Goal: Entertainment & Leisure: Consume media (video, audio)

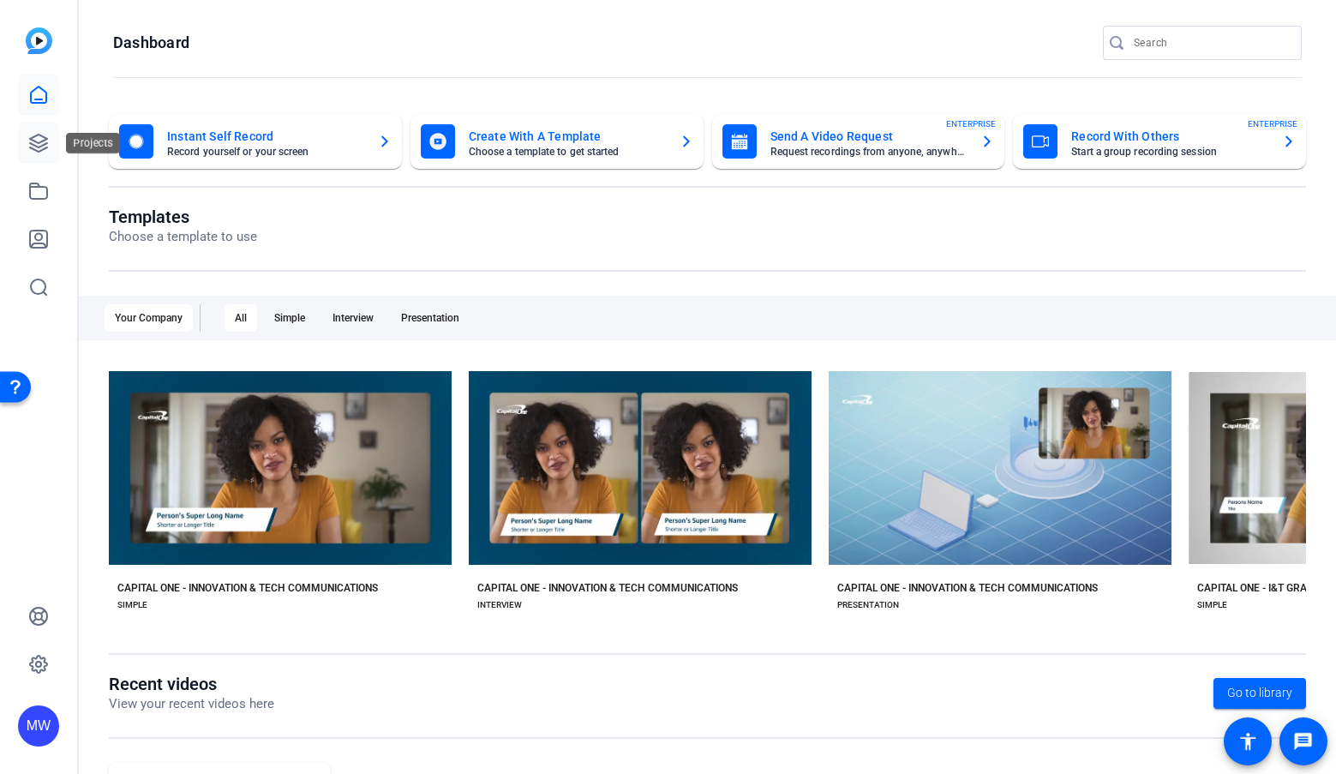
click at [39, 146] on icon at bounding box center [38, 143] width 17 height 17
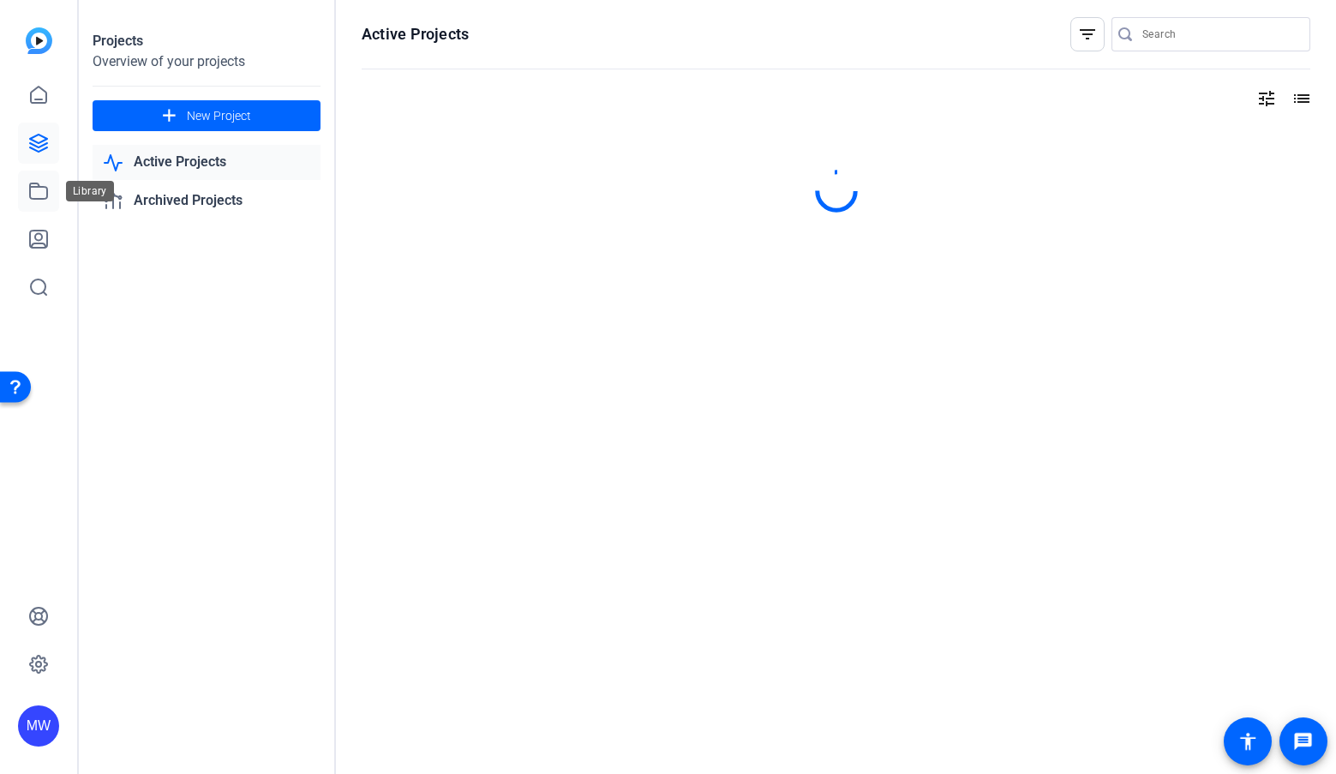
click at [37, 193] on icon at bounding box center [38, 191] width 21 height 21
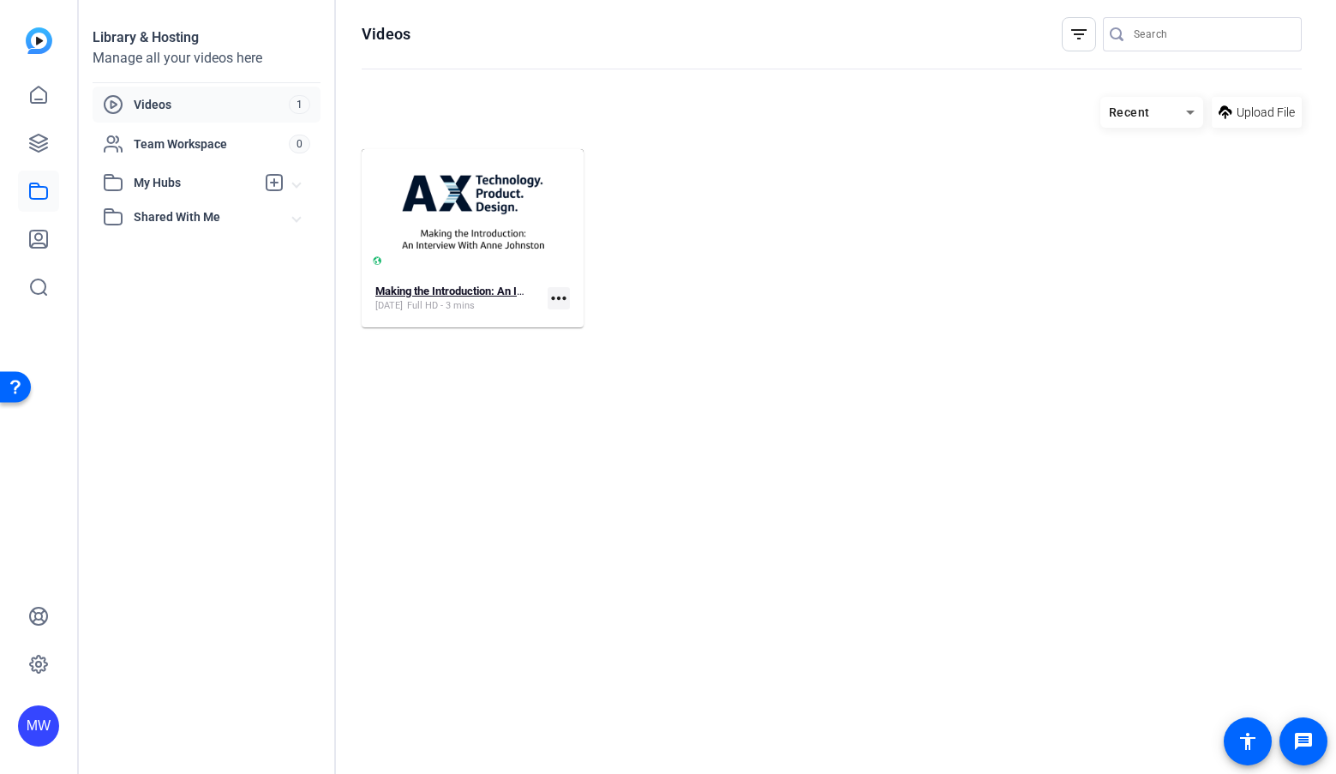
click at [445, 311] on span "Full HD - 3 mins" at bounding box center [441, 306] width 68 height 14
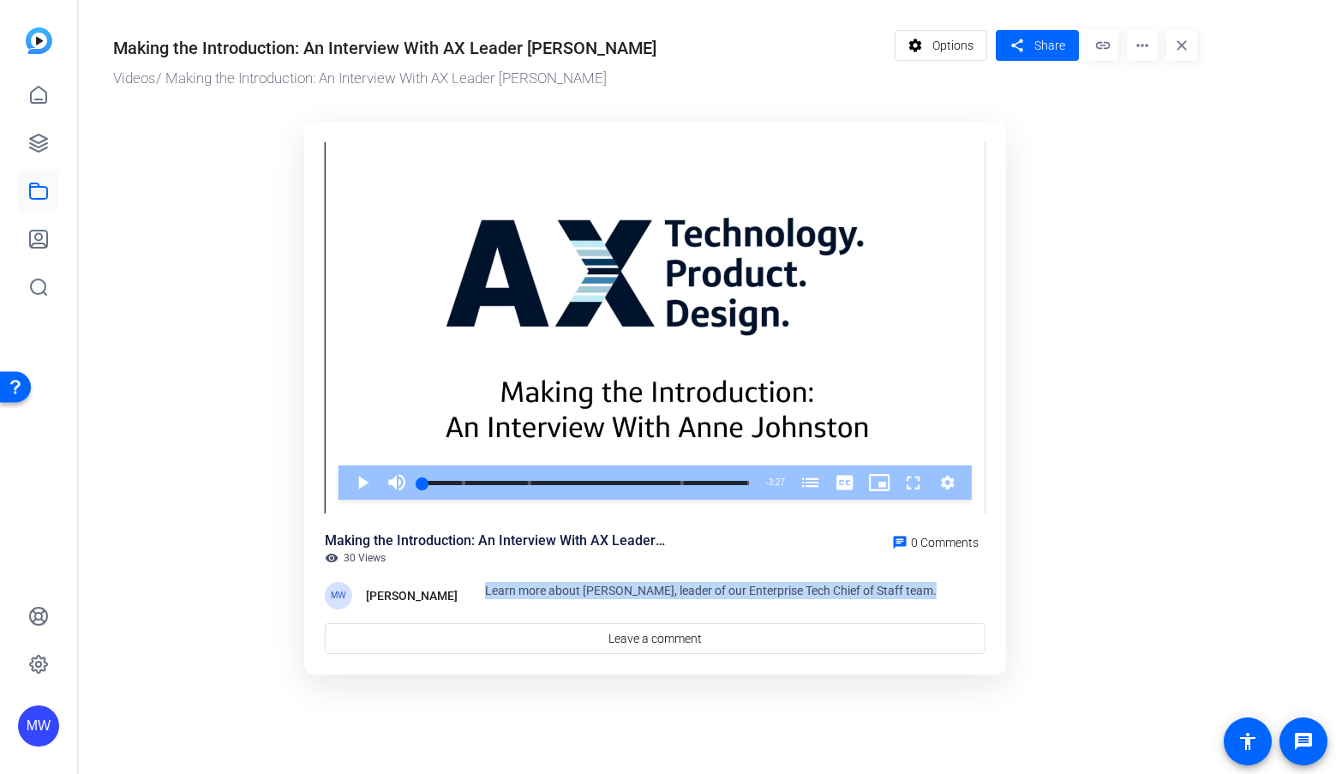
drag, startPoint x: 929, startPoint y: 591, endPoint x: 477, endPoint y: 592, distance: 452.6
click at [476, 592] on div "MW Meg Whitley Learn more about Anne Johnston, leader of our Enterprise Tech Ch…" at bounding box center [655, 595] width 661 height 27
copy span "Learn more about Anne Johnston, leader of our Enterprise Tech Chief of Staff te…"
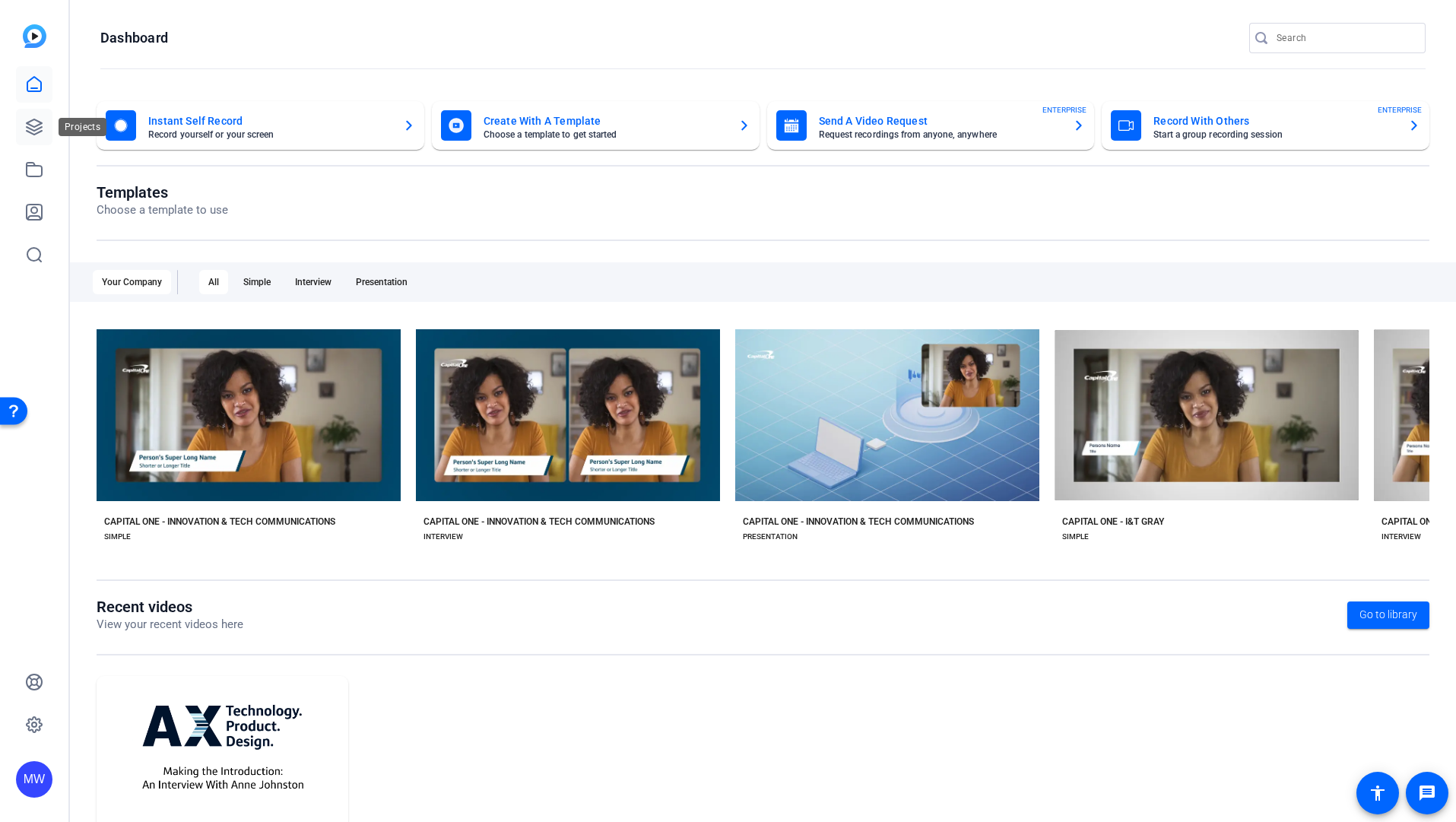
click at [41, 124] on icon at bounding box center [34, 127] width 19 height 19
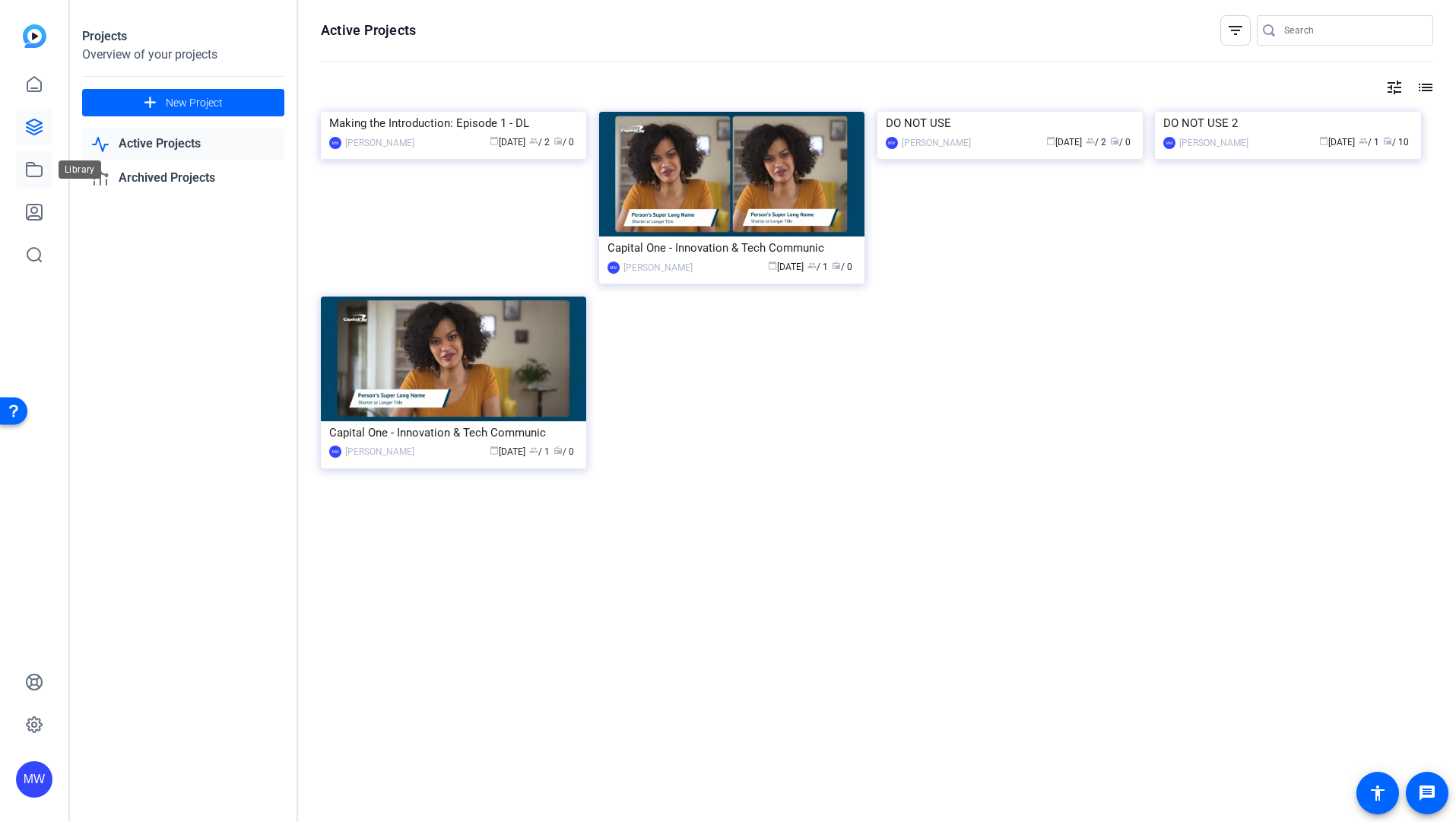
click at [35, 161] on icon at bounding box center [34, 169] width 19 height 19
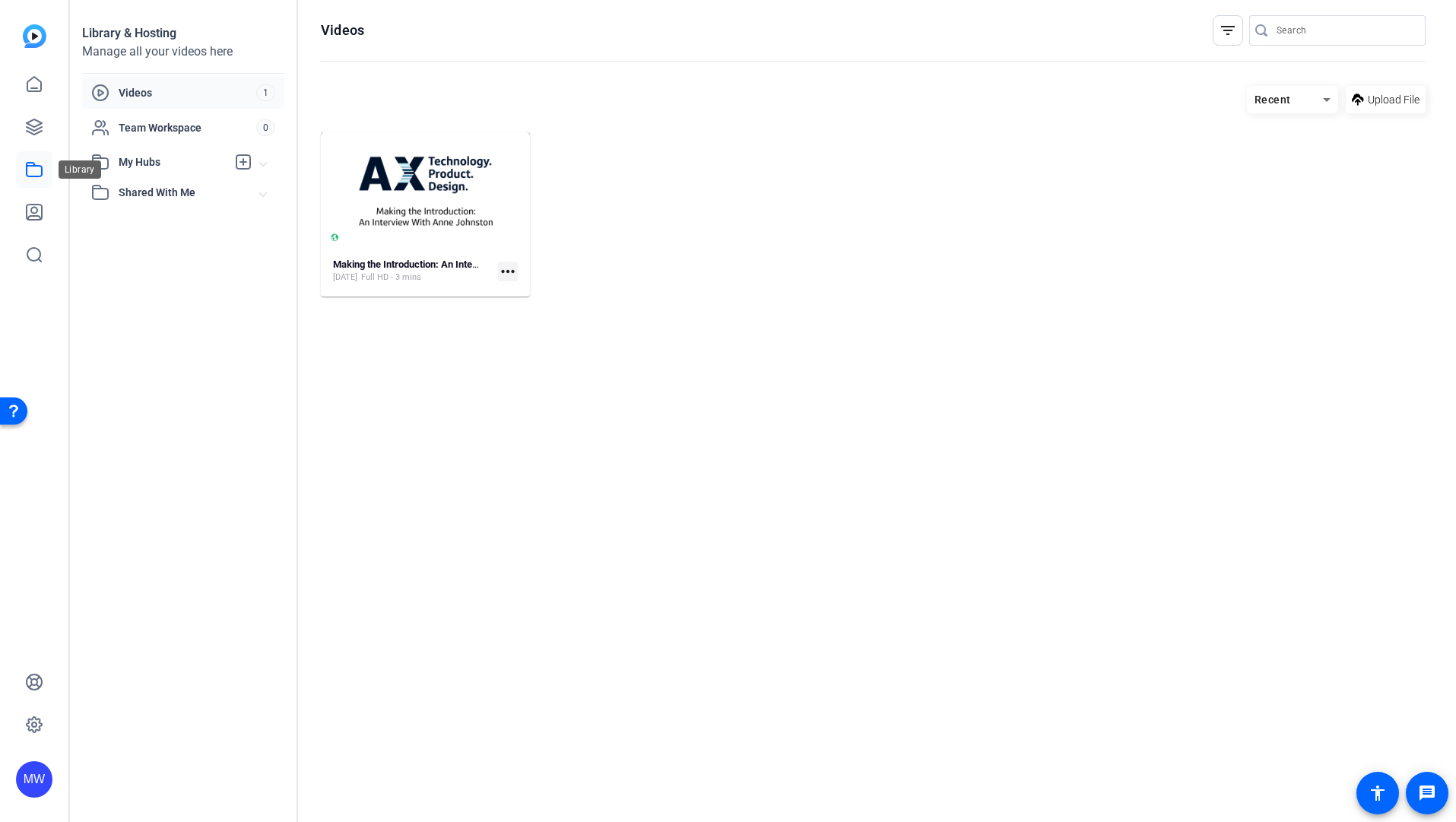
click at [29, 165] on icon at bounding box center [34, 168] width 15 height 13
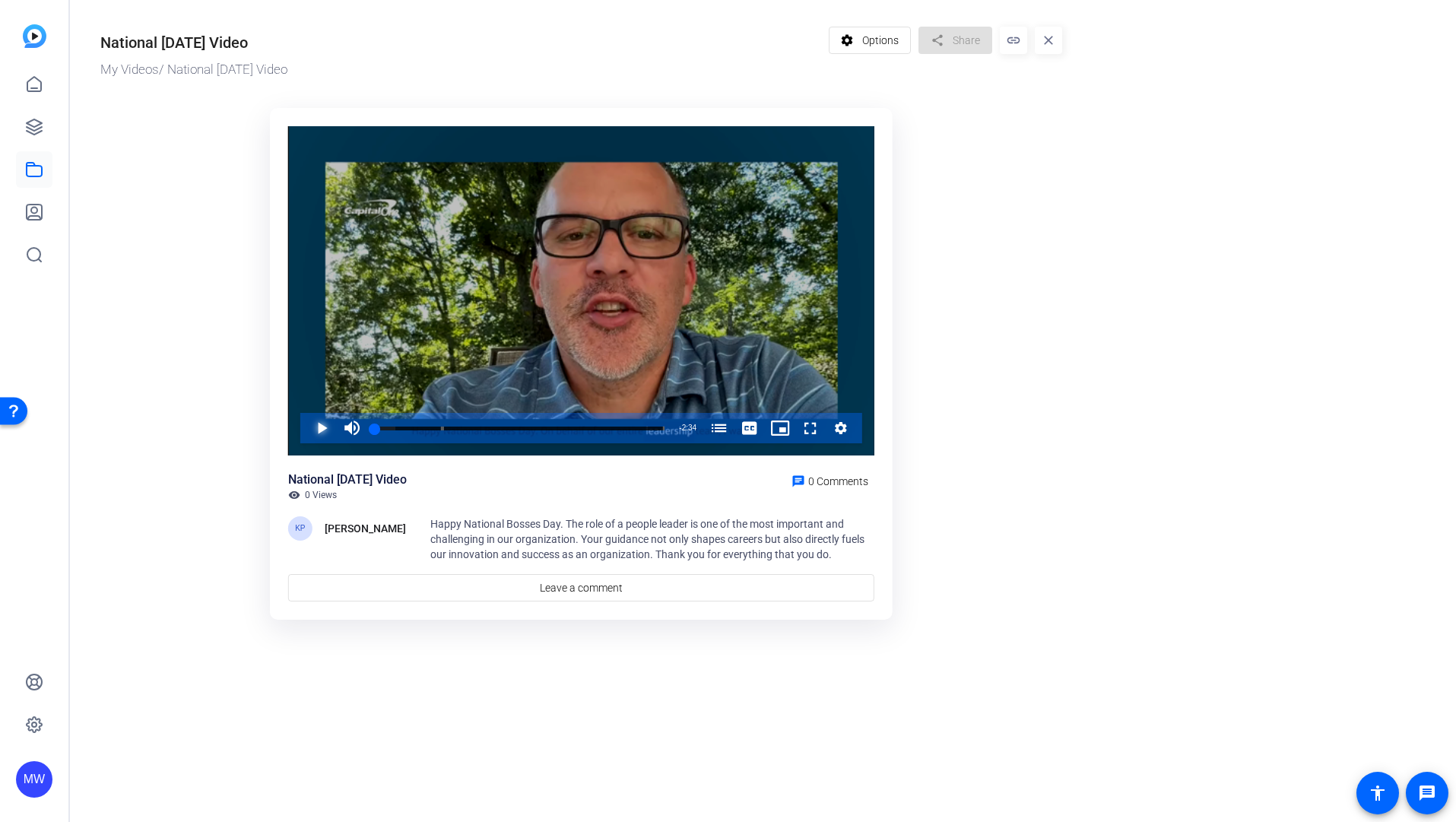
click at [306, 424] on span "Video Player" at bounding box center [306, 427] width 0 height 30
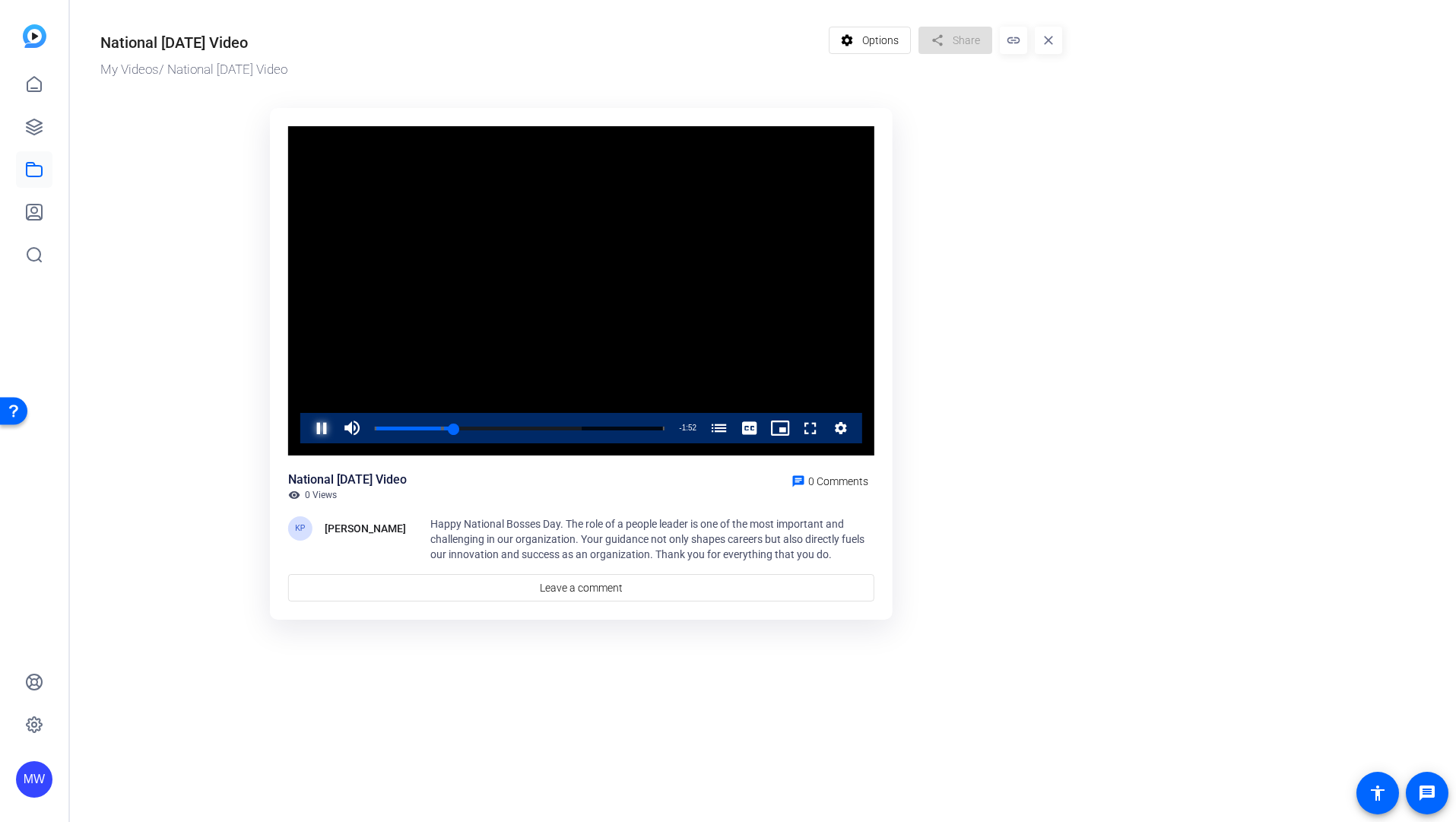
click at [306, 425] on span "Video Player" at bounding box center [306, 427] width 0 height 30
drag, startPoint x: 456, startPoint y: 427, endPoint x: 374, endPoint y: 430, distance: 82.1
click at [433, 428] on div "0:32" at bounding box center [405, 428] width 59 height 4
click at [306, 424] on span "Video Player" at bounding box center [306, 427] width 0 height 30
click at [306, 427] on span "Video Player" at bounding box center [306, 427] width 0 height 30
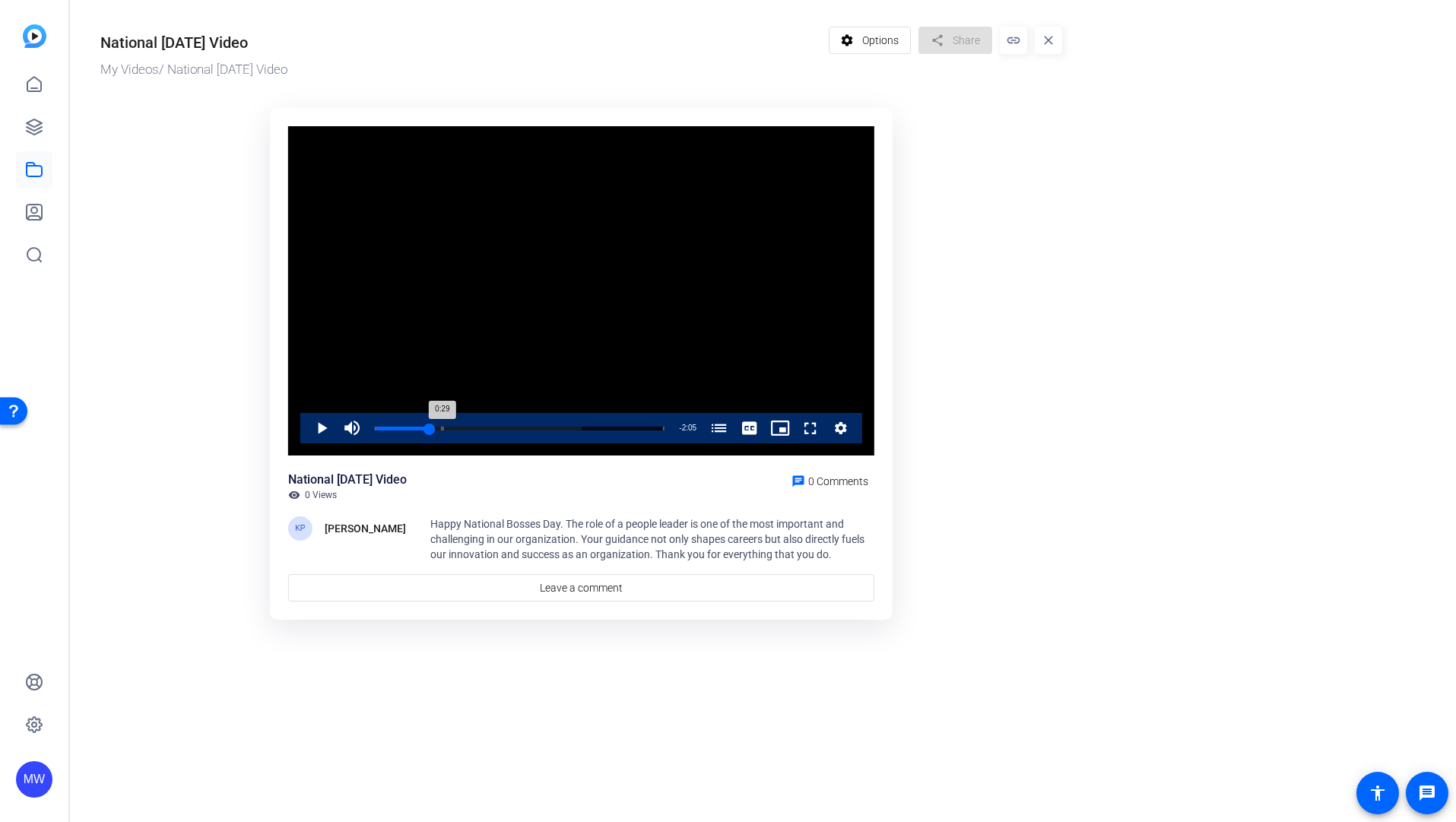
click at [429, 427] on div "0:29" at bounding box center [403, 428] width 55 height 4
click at [306, 424] on span "Video Player" at bounding box center [306, 427] width 0 height 30
click at [306, 434] on span "Video Player" at bounding box center [306, 427] width 0 height 30
click at [306, 428] on span "Video Player" at bounding box center [306, 427] width 0 height 30
click at [422, 430] on div "Loaded : 71.40% 0:25 0:42 Happy National Bosses Day (00:00) The Associate Exper…" at bounding box center [520, 427] width 305 height 30
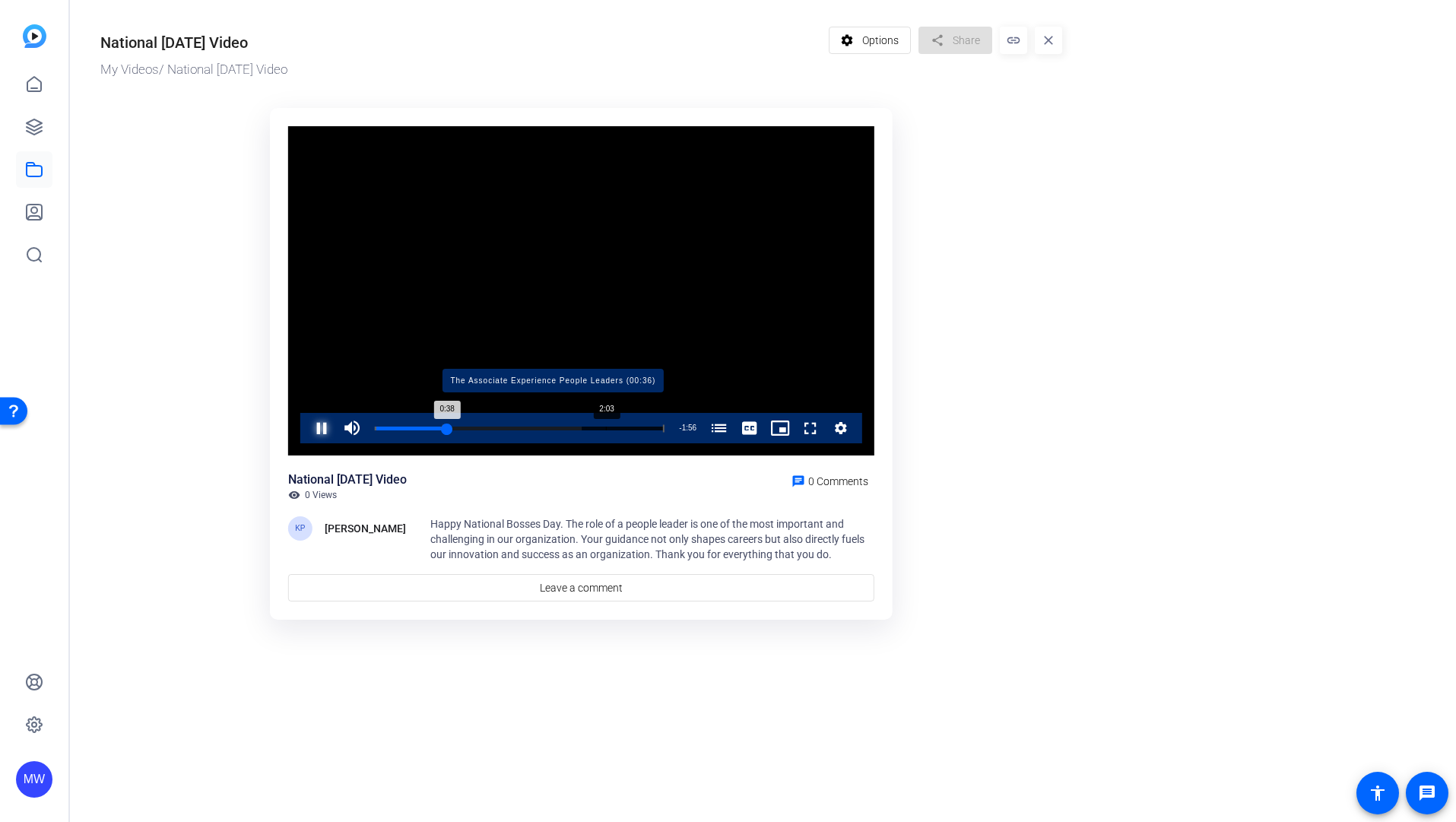
click at [605, 427] on div "Progress Bar" at bounding box center [553, 427] width 222 height 8
click at [631, 427] on div "Loaded : 91.08% 2:17 2:03 Happy National Bosses Day (00:00) The Associate Exper…" at bounding box center [520, 428] width 290 height 4
click at [557, 428] on div "Loaded : 100.00% 1:37 2:18 Happy National Bosses Day (00:00) The Associate Expe…" at bounding box center [520, 428] width 290 height 4
click at [549, 427] on div "Loaded : 100.00% 1:33 1:33 Happy National Bosses Day (00:00) The Associate Expe…" at bounding box center [520, 428] width 290 height 4
click at [306, 430] on span "Video Player" at bounding box center [306, 427] width 0 height 30
